Goal: Transaction & Acquisition: Purchase product/service

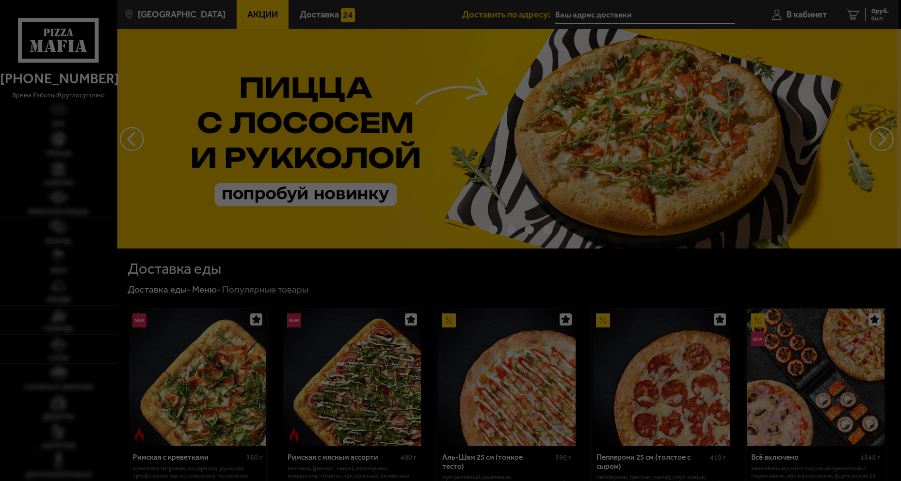
type input "[STREET_ADDRESS]"
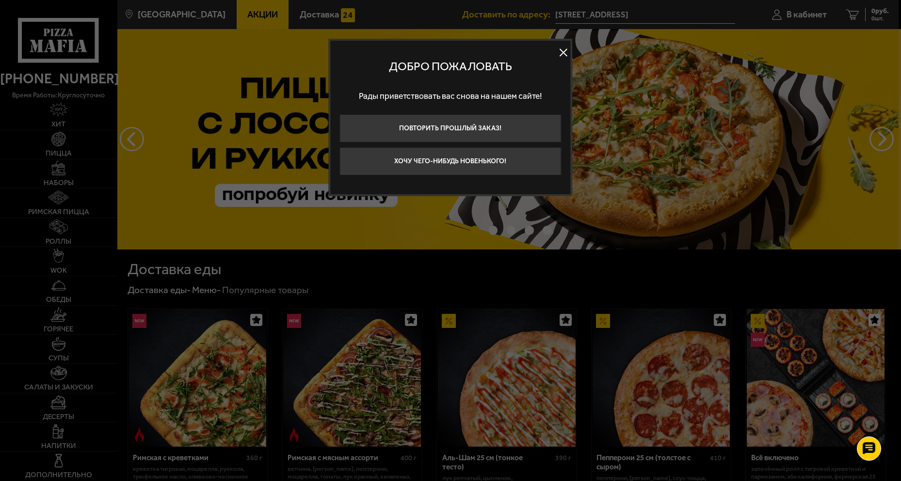
click at [564, 55] on button at bounding box center [563, 52] width 15 height 15
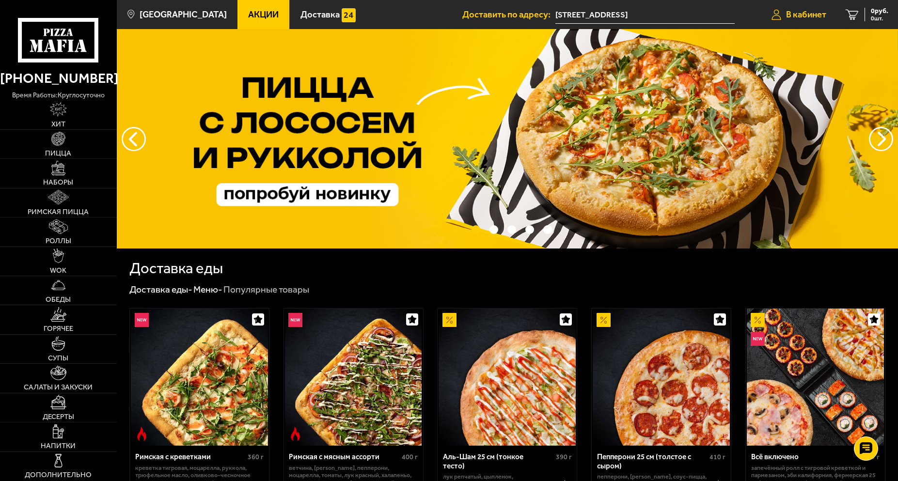
click at [819, 12] on span "В кабинет" at bounding box center [806, 14] width 40 height 9
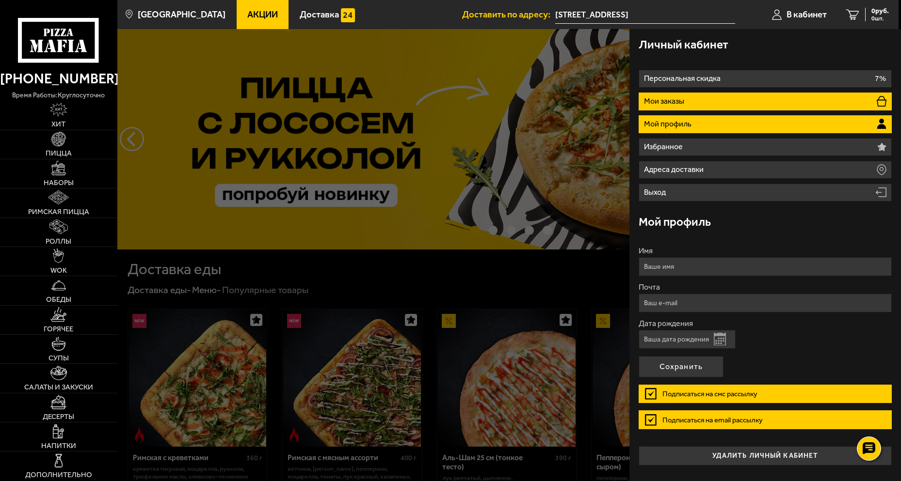
click at [704, 99] on li "Мои заказы" at bounding box center [764, 102] width 253 height 18
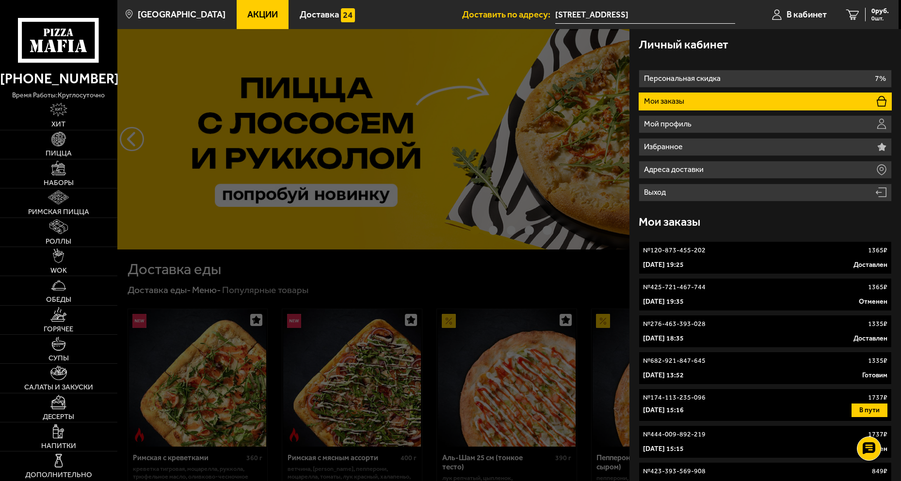
click at [683, 266] on p "[DATE] 19:25" at bounding box center [663, 265] width 41 height 10
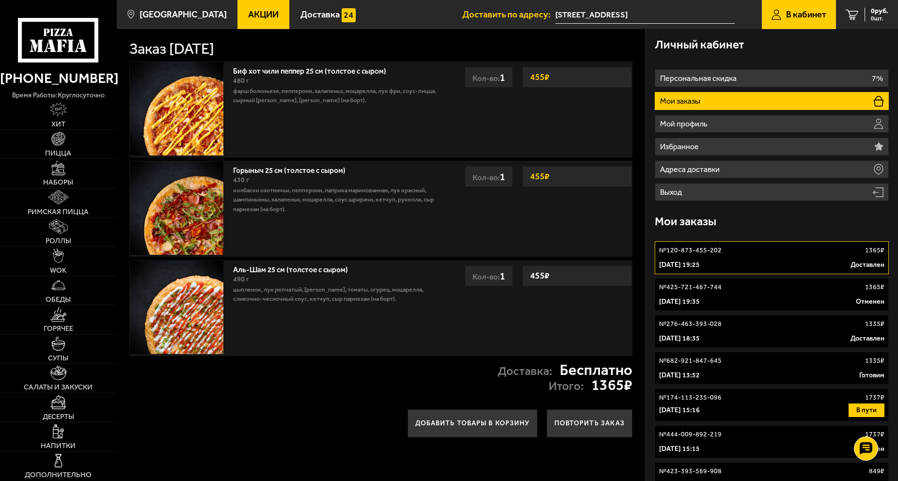
click at [254, 23] on link "Акции" at bounding box center [264, 14] width 52 height 29
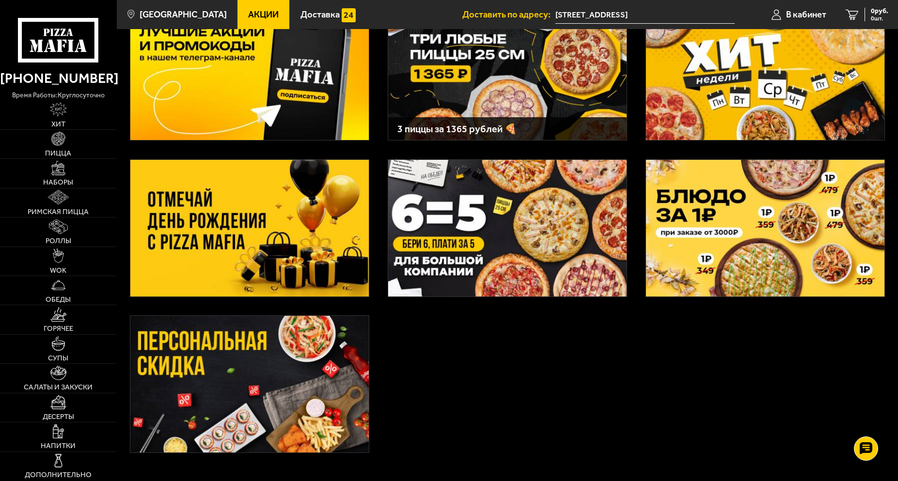
scroll to position [97, 0]
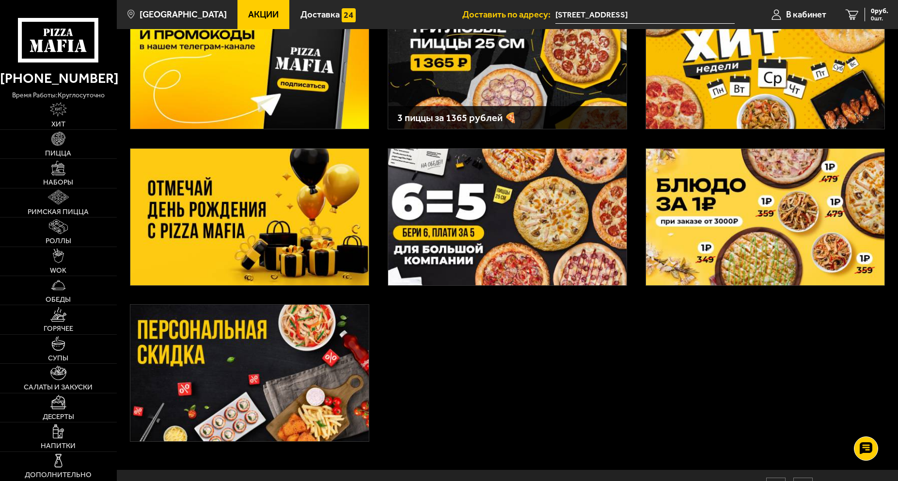
click at [283, 367] on img at bounding box center [249, 373] width 238 height 137
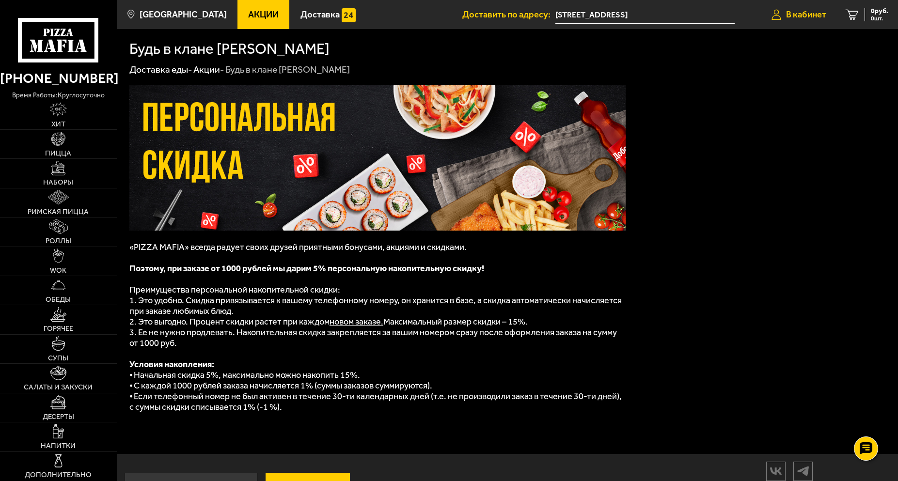
click at [816, 22] on link "В кабинет" at bounding box center [799, 14] width 74 height 29
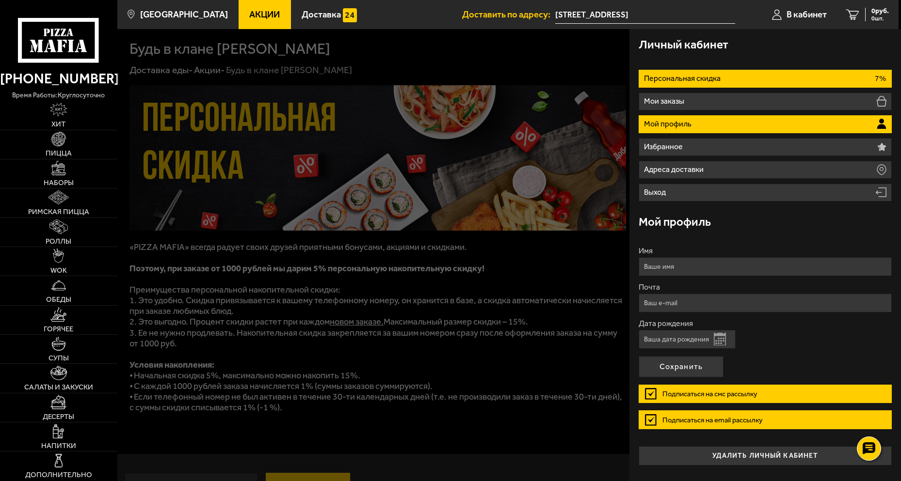
click at [726, 84] on li "Персональная скидка 7%" at bounding box center [764, 79] width 253 height 18
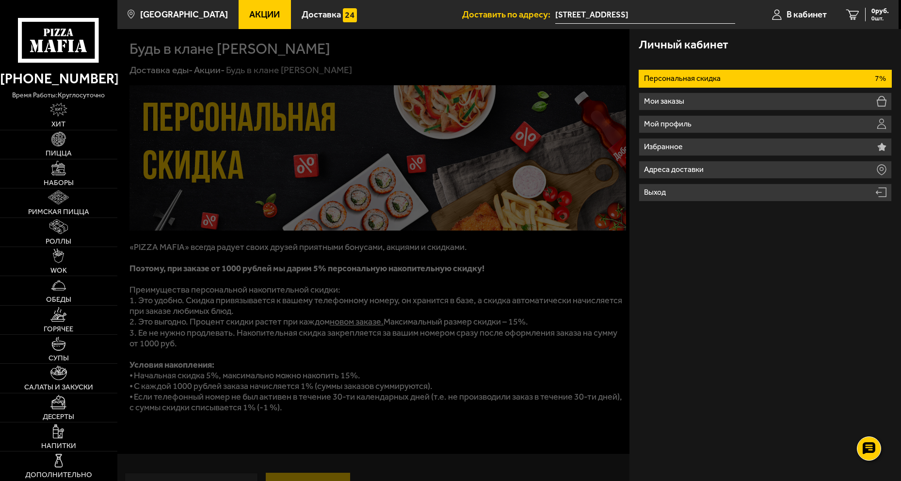
click at [726, 84] on li "Персональная скидка 7%" at bounding box center [764, 79] width 253 height 18
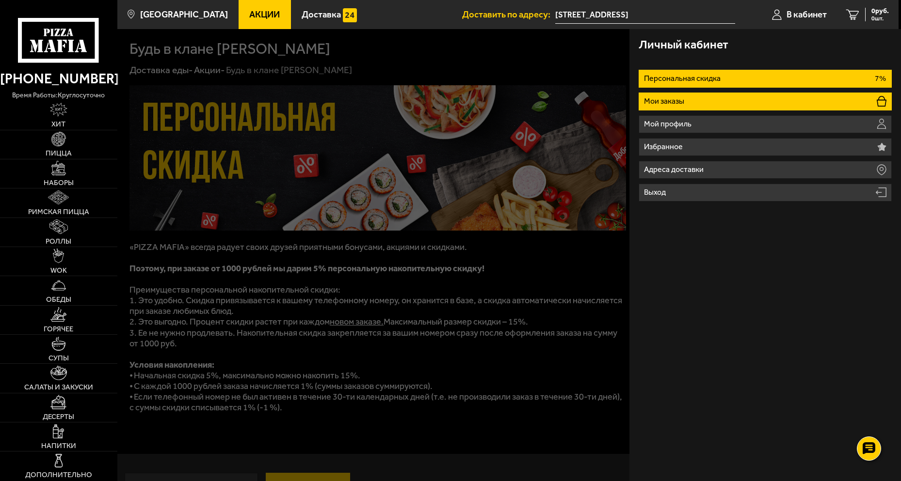
click at [740, 102] on li "Мои заказы" at bounding box center [764, 102] width 253 height 18
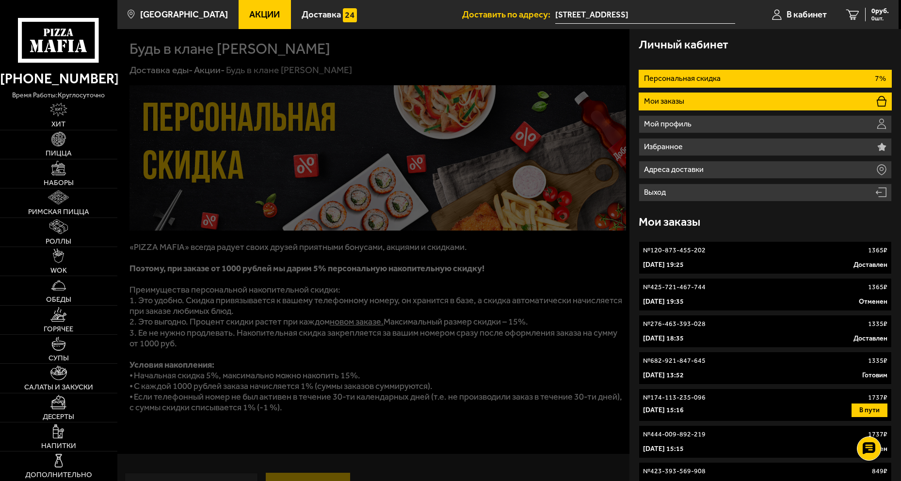
click at [747, 77] on li "Персональная скидка 7%" at bounding box center [764, 79] width 253 height 18
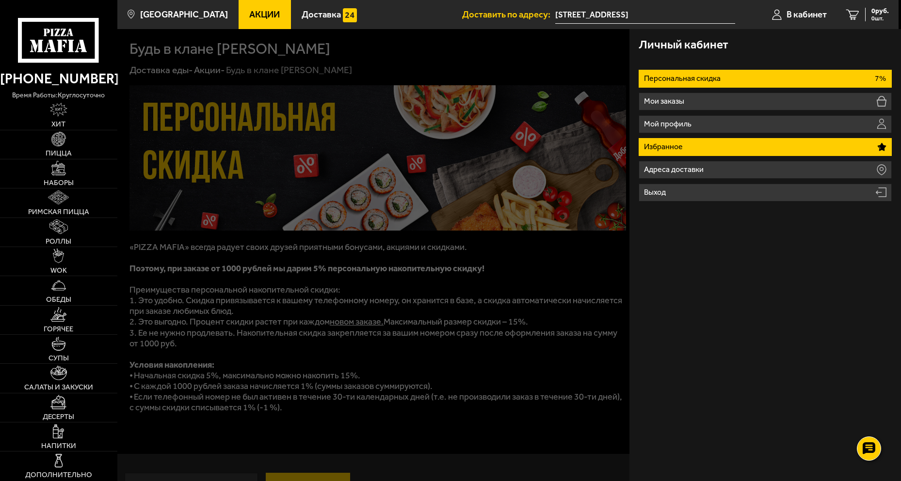
click at [839, 142] on li "Избранное" at bounding box center [764, 147] width 253 height 18
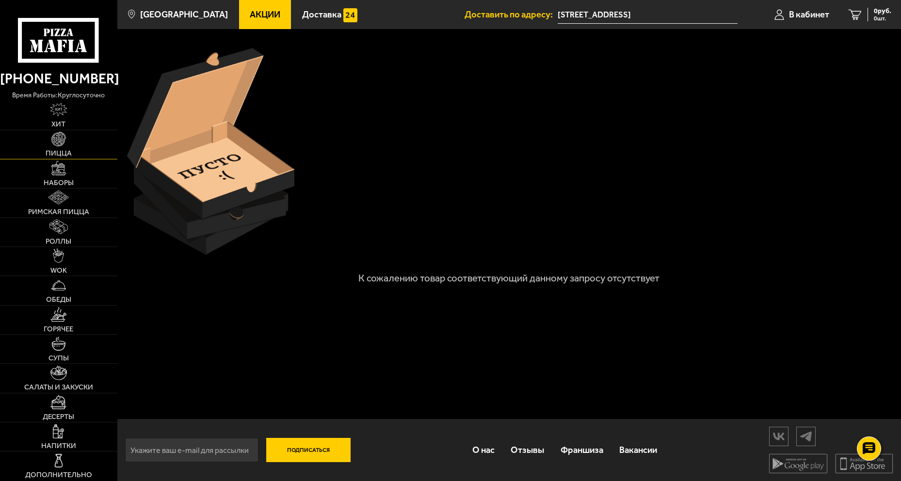
click at [79, 155] on link "Пицца" at bounding box center [58, 144] width 117 height 29
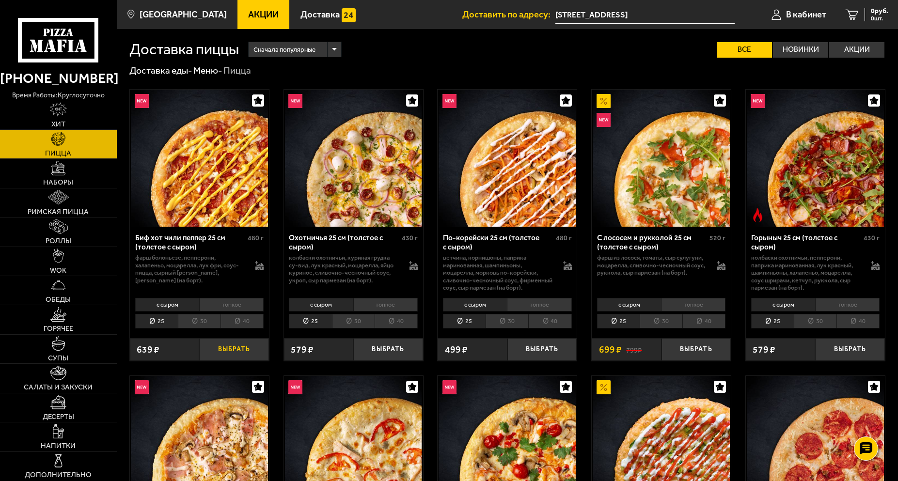
click at [215, 351] on button "Выбрать" at bounding box center [233, 349] width 69 height 23
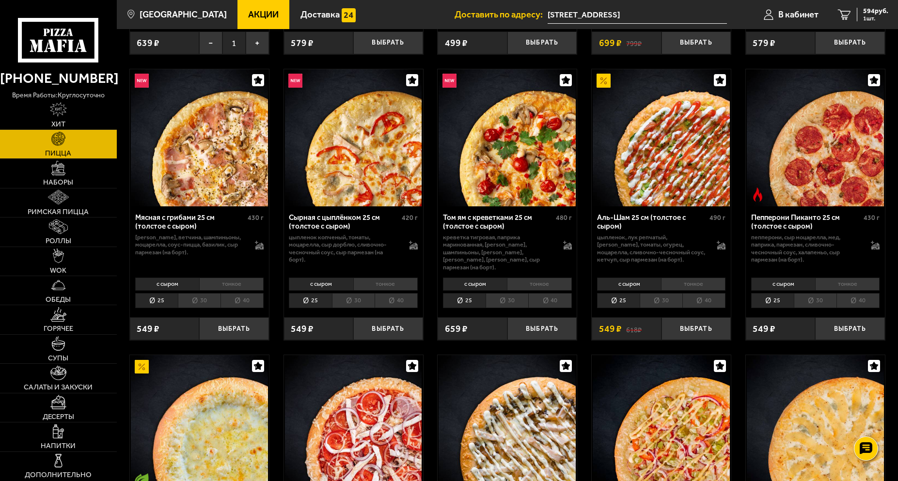
scroll to position [339, 0]
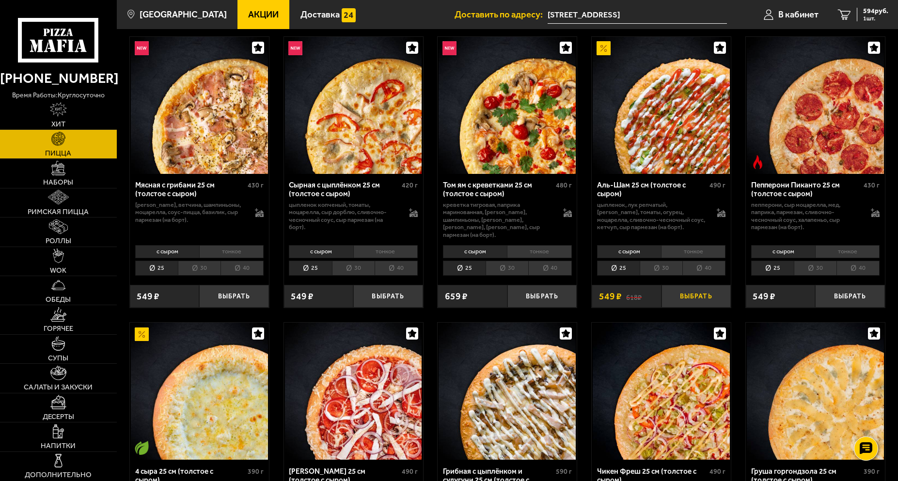
click at [692, 286] on button "Выбрать" at bounding box center [696, 296] width 69 height 23
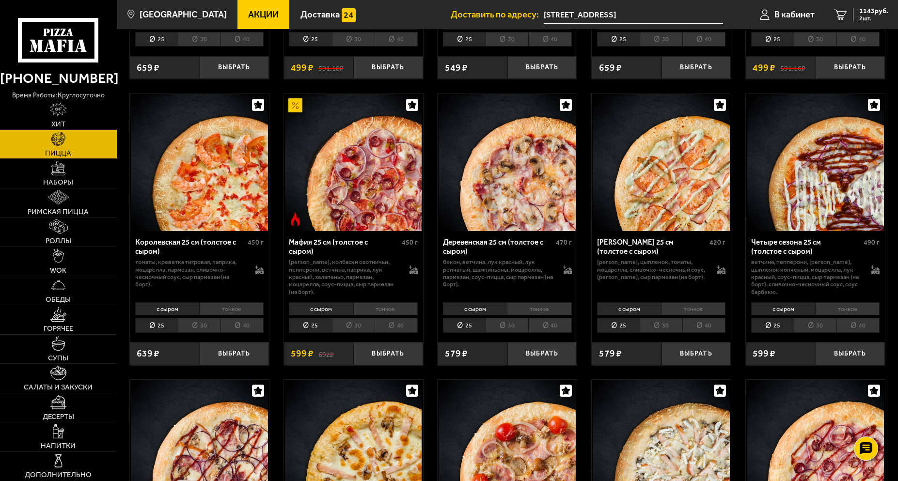
scroll to position [0, 0]
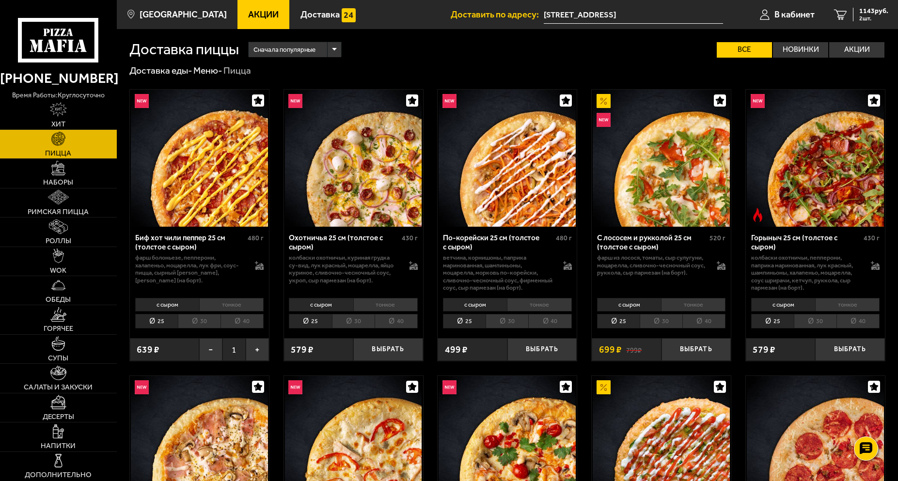
drag, startPoint x: 600, startPoint y: 350, endPoint x: 582, endPoint y: 302, distance: 51.2
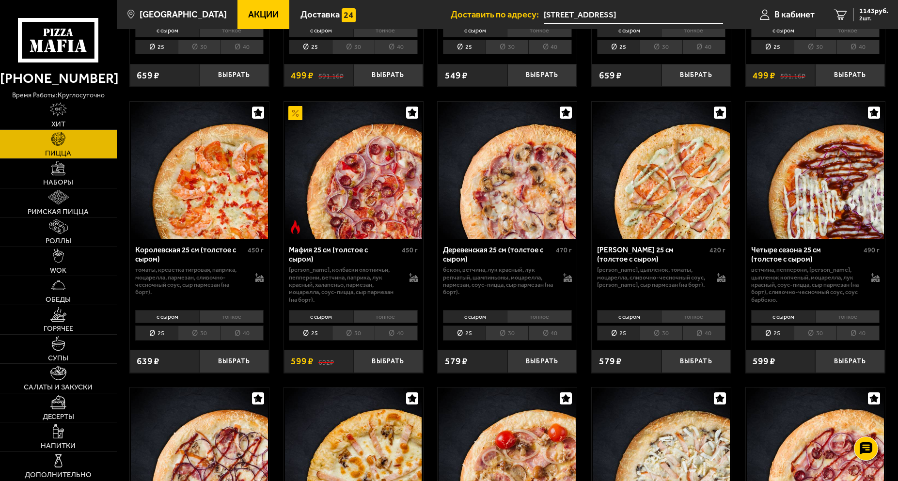
drag, startPoint x: 582, startPoint y: 302, endPoint x: 568, endPoint y: 314, distance: 17.9
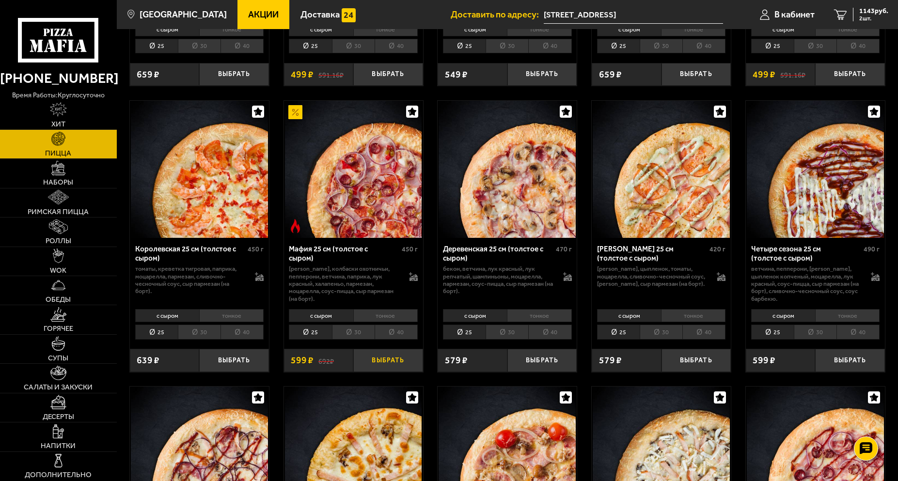
click at [377, 355] on button "Выбрать" at bounding box center [387, 360] width 69 height 23
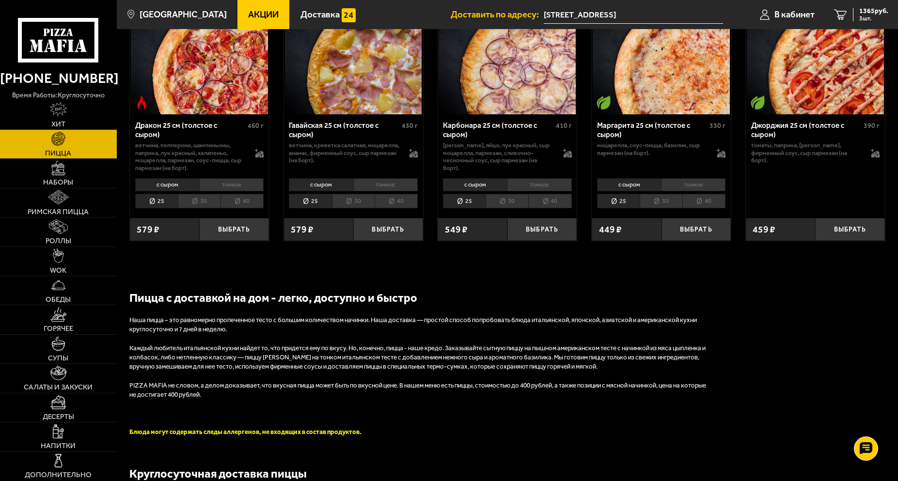
scroll to position [1430, 0]
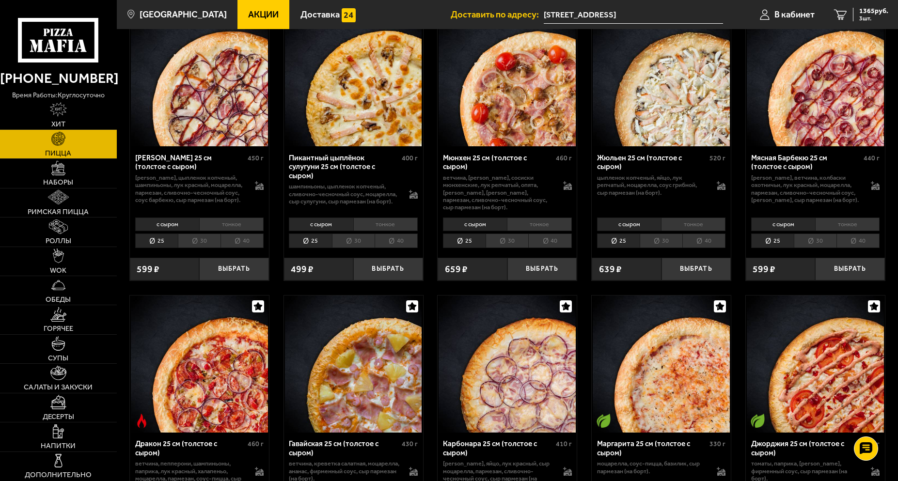
drag, startPoint x: 584, startPoint y: 291, endPoint x: 546, endPoint y: 103, distance: 191.5
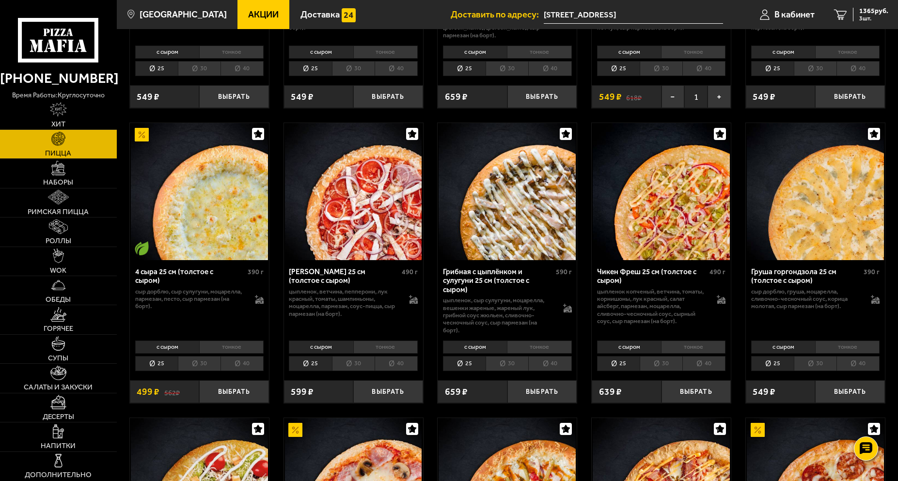
scroll to position [542, 0]
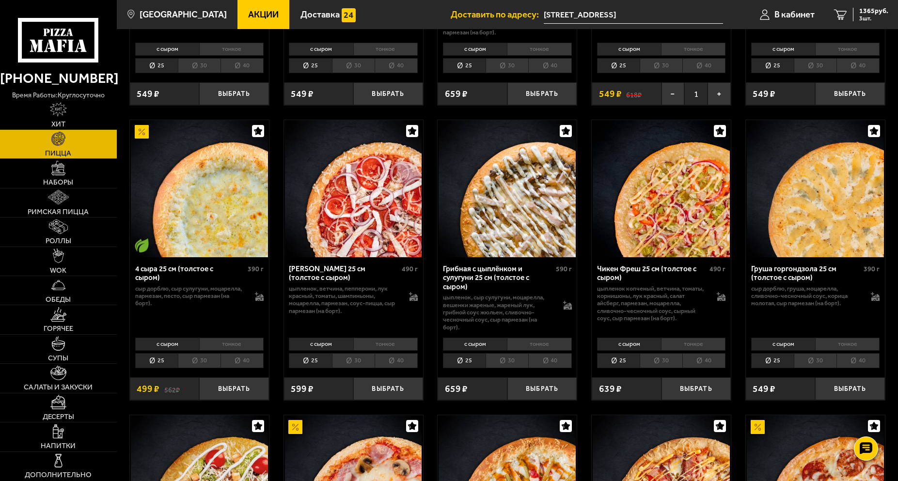
drag, startPoint x: 735, startPoint y: 296, endPoint x: 595, endPoint y: 159, distance: 195.7
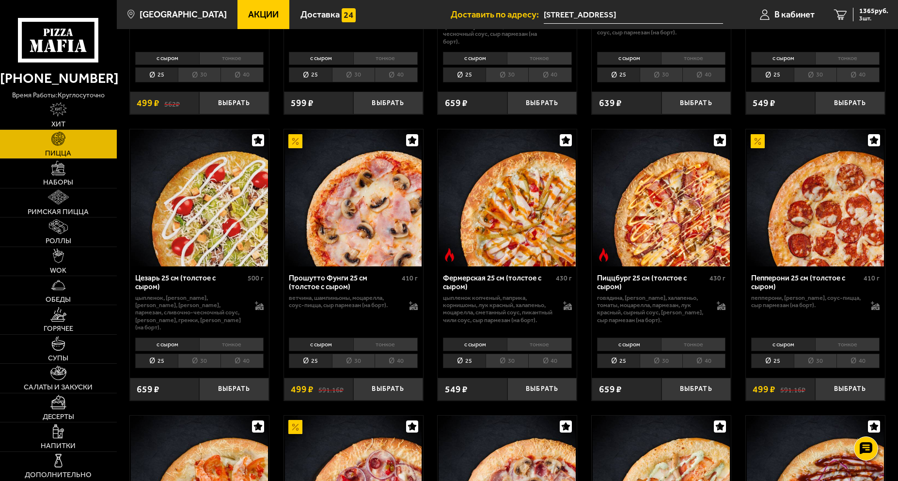
drag, startPoint x: 431, startPoint y: 216, endPoint x: 392, endPoint y: 33, distance: 186.8
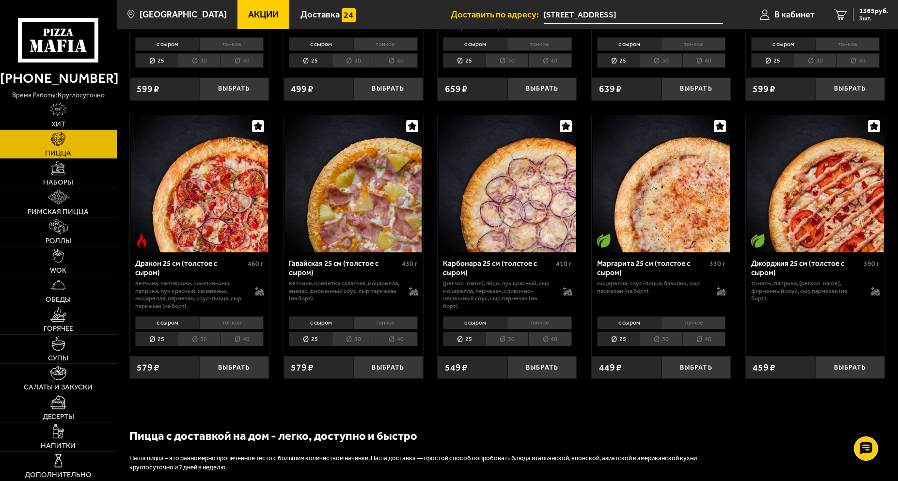
scroll to position [1704, 0]
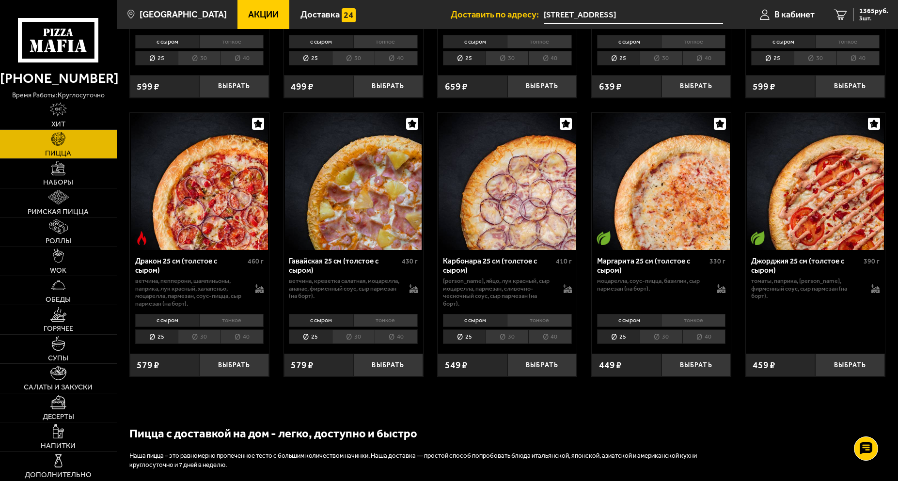
drag, startPoint x: 414, startPoint y: 303, endPoint x: 479, endPoint y: 244, distance: 87.2
click at [852, 17] on link "3 1365 руб. 3 шт." at bounding box center [862, 14] width 74 height 29
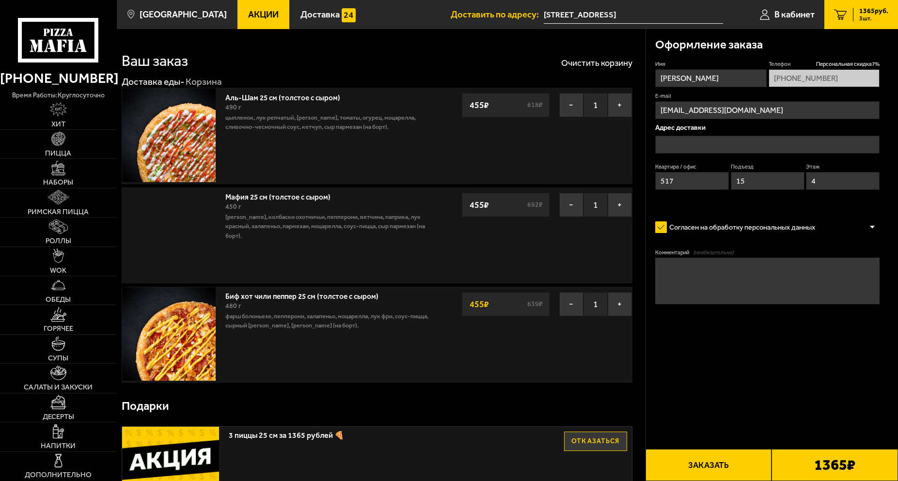
type input "[STREET_ADDRESS]"
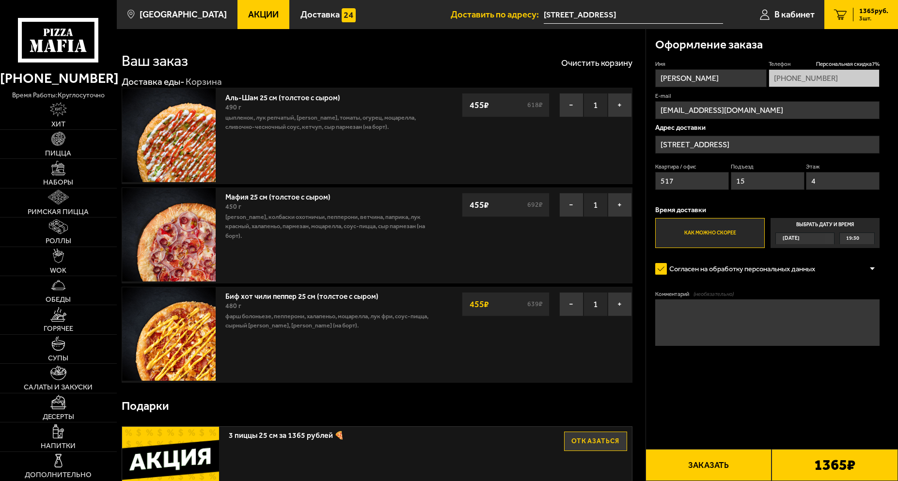
drag, startPoint x: 388, startPoint y: 209, endPoint x: 342, endPoint y: 83, distance: 133.7
click at [82, 231] on link "Роллы" at bounding box center [58, 232] width 117 height 29
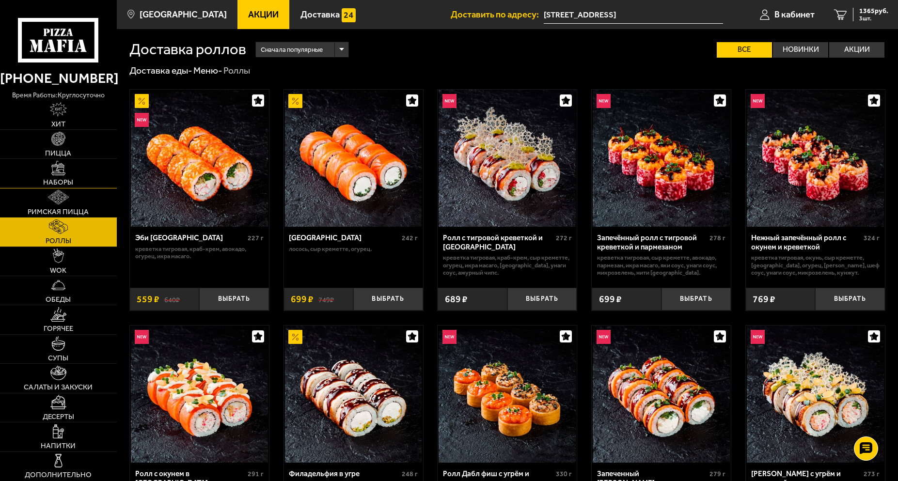
click at [56, 168] on img at bounding box center [58, 168] width 15 height 15
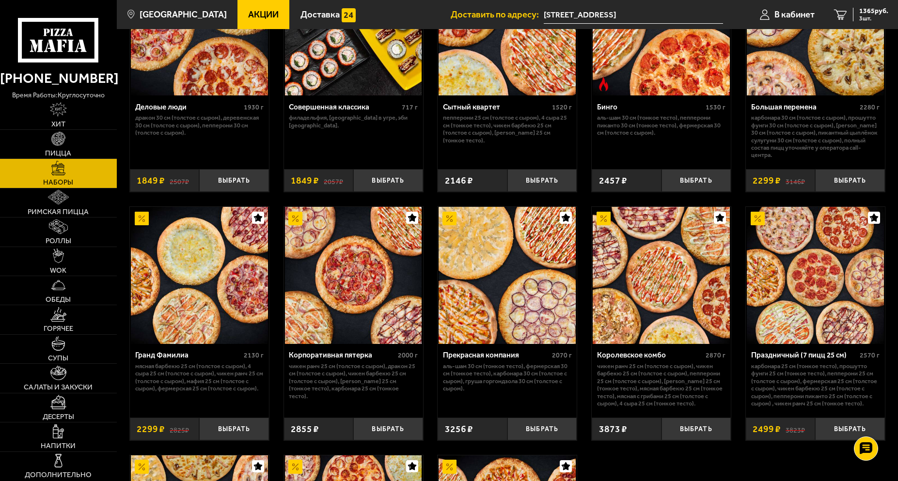
scroll to position [1087, 0]
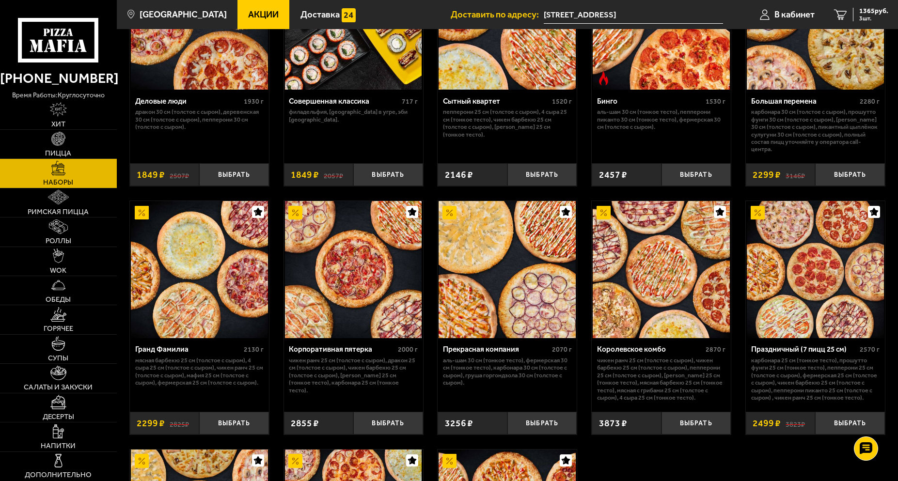
drag, startPoint x: 259, startPoint y: 255, endPoint x: 576, endPoint y: 93, distance: 356.2
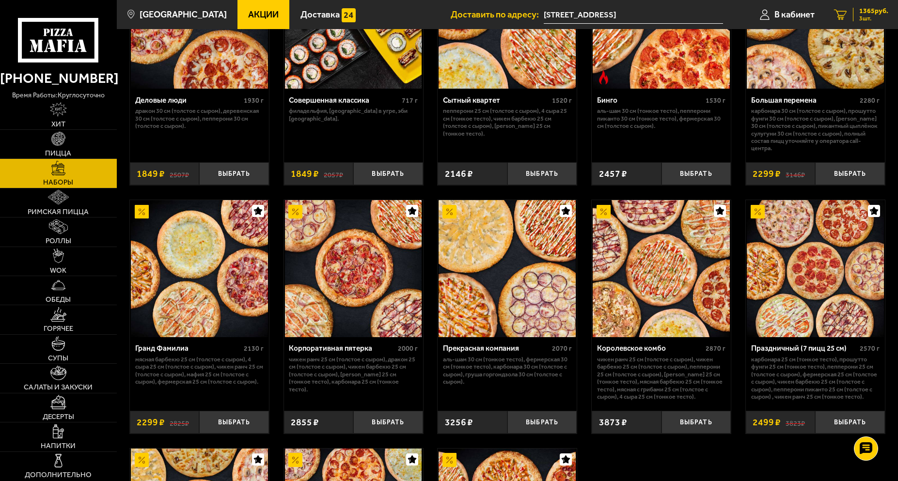
click at [859, 20] on span "3 шт." at bounding box center [873, 19] width 29 height 6
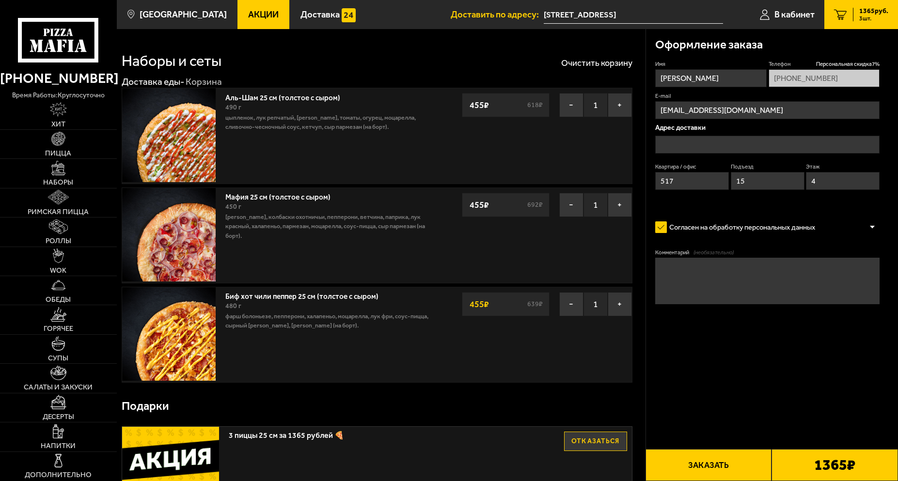
type input "[STREET_ADDRESS]"
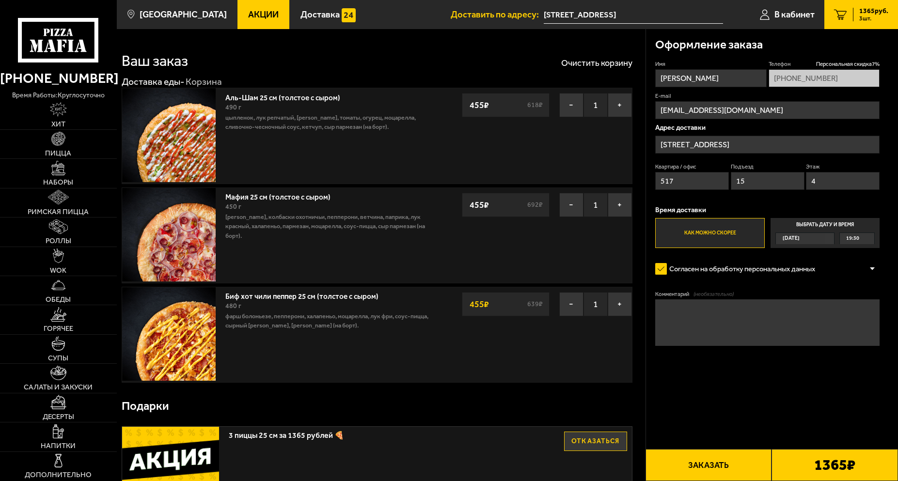
click at [692, 467] on button "Заказать" at bounding box center [709, 465] width 127 height 32
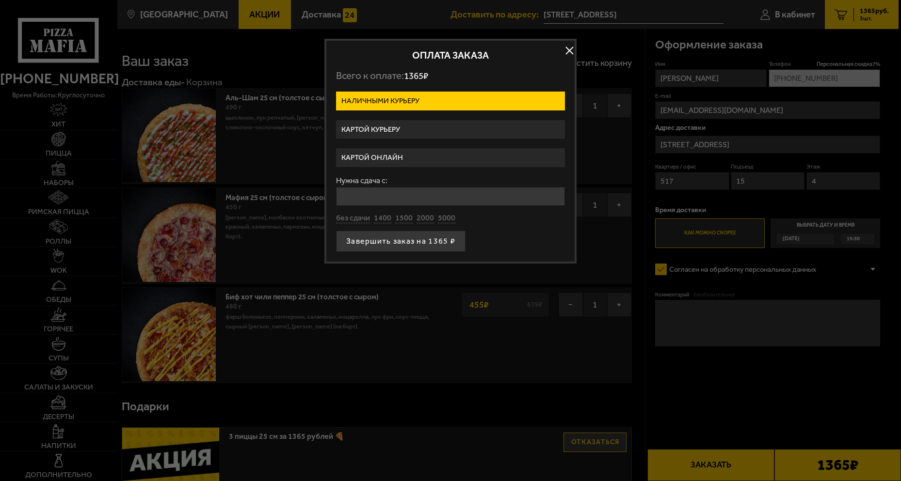
click at [414, 135] on label "Картой курьеру" at bounding box center [450, 129] width 229 height 19
click at [0, 0] on input "Картой курьеру" at bounding box center [0, 0] width 0 height 0
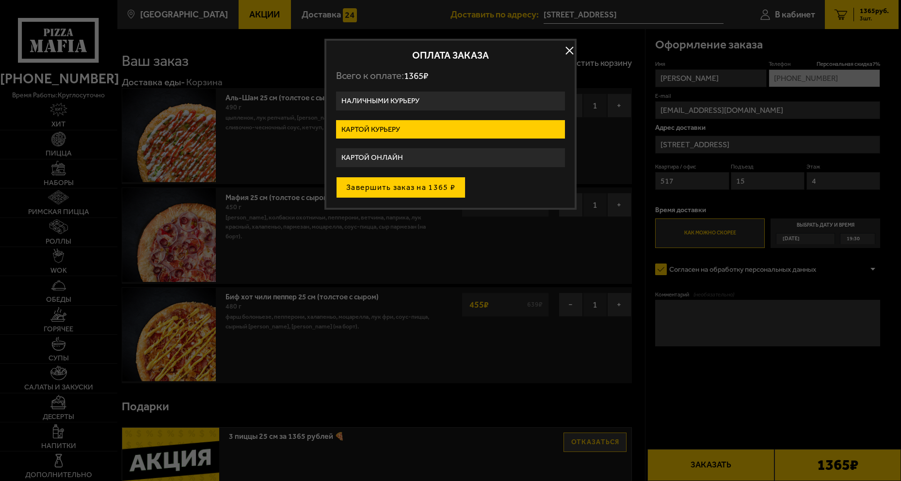
click at [412, 193] on button "Завершить заказ на 1365 ₽" at bounding box center [400, 187] width 129 height 21
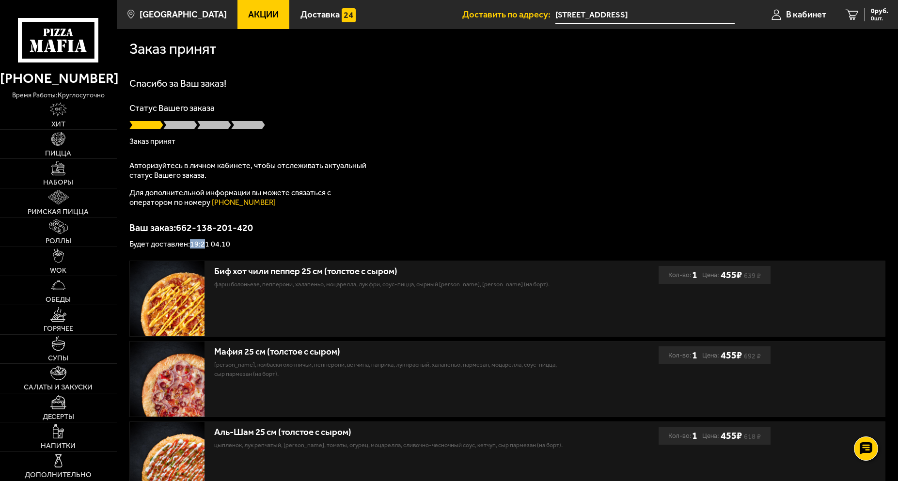
drag, startPoint x: 207, startPoint y: 242, endPoint x: 189, endPoint y: 247, distance: 18.6
click at [189, 247] on p "Будет доставлен: 19:21 04.10" at bounding box center [507, 244] width 756 height 8
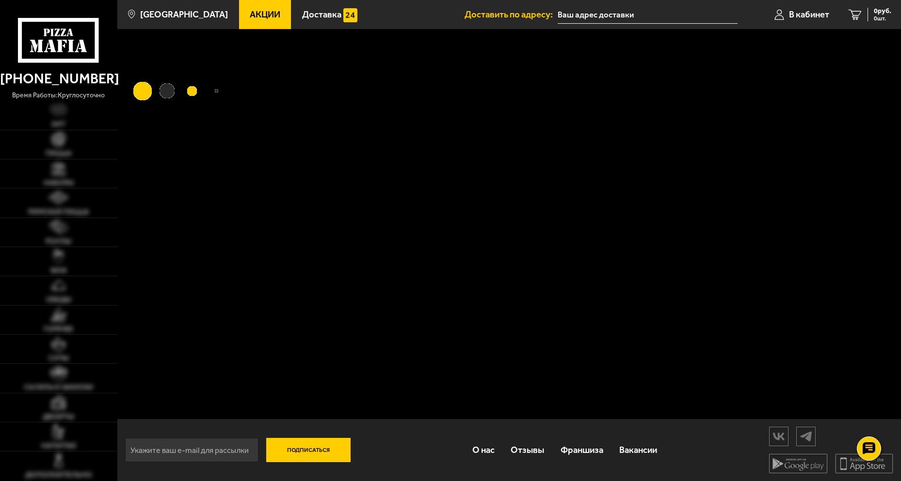
type input "[STREET_ADDRESS]"
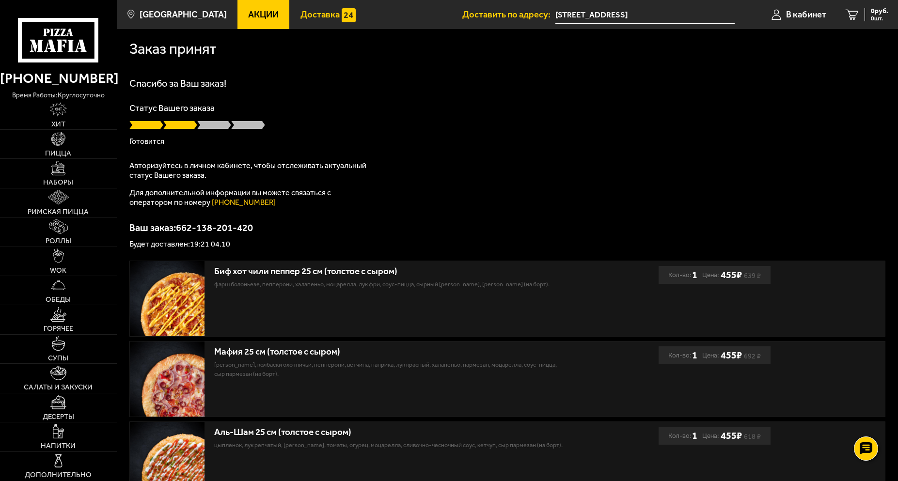
drag, startPoint x: 338, startPoint y: 144, endPoint x: 300, endPoint y: 0, distance: 148.9
